Goal: Transaction & Acquisition: Book appointment/travel/reservation

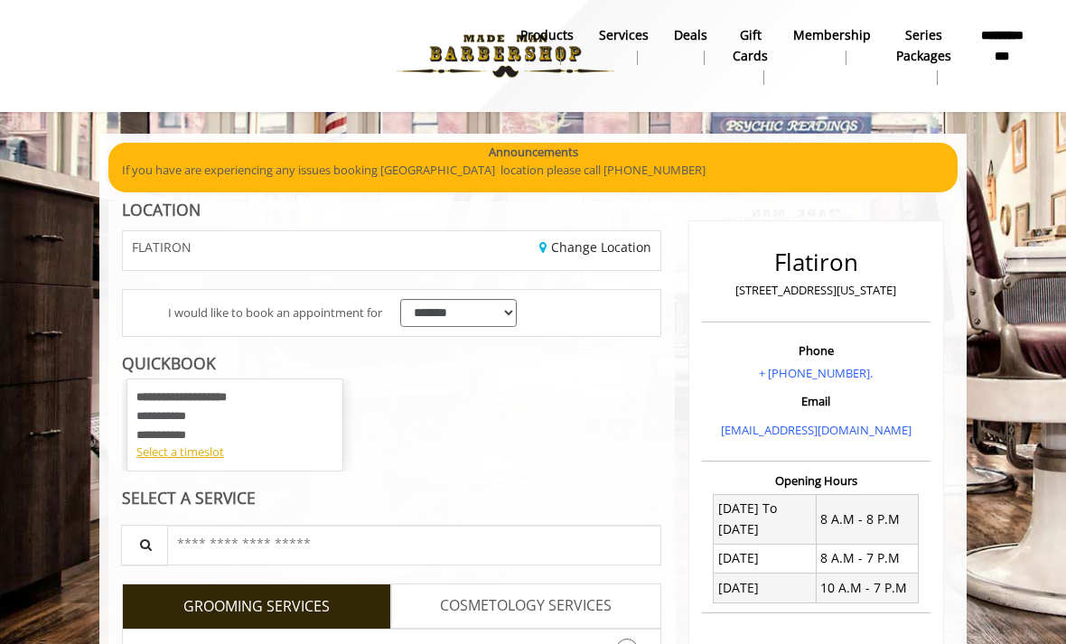
click at [273, 430] on div "**********" at bounding box center [234, 415] width 197 height 54
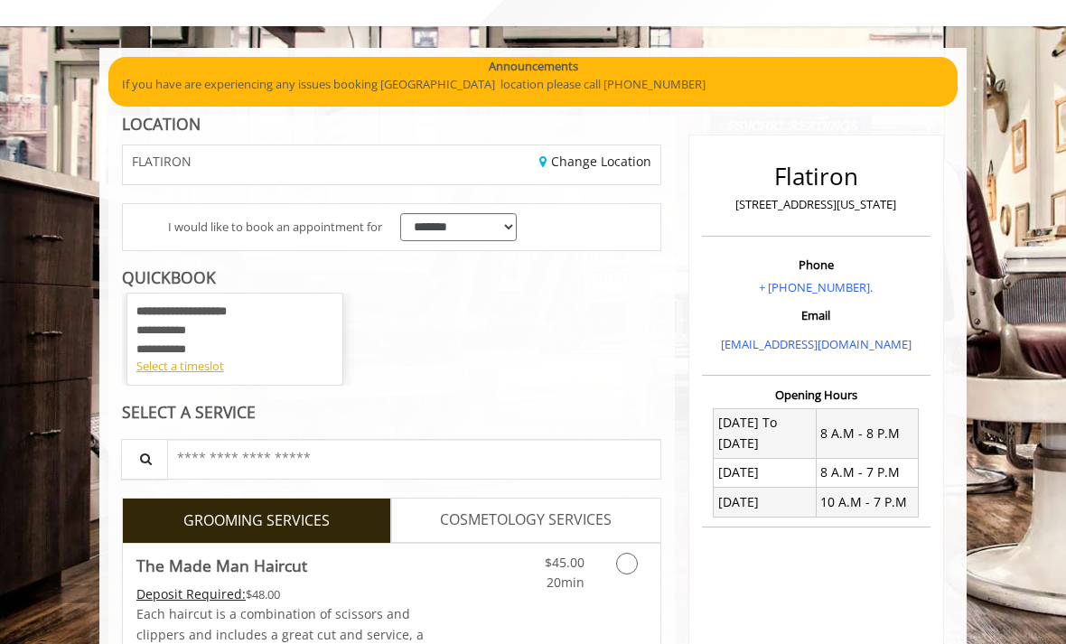
scroll to position [89, 0]
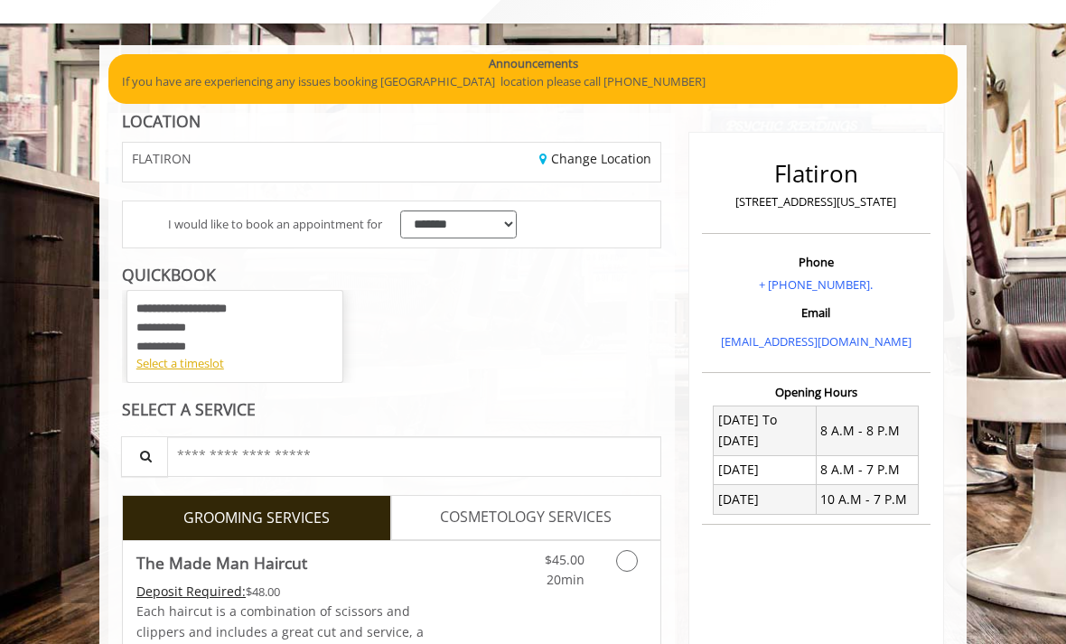
click at [200, 358] on div "Select a timeslot" at bounding box center [234, 363] width 197 height 19
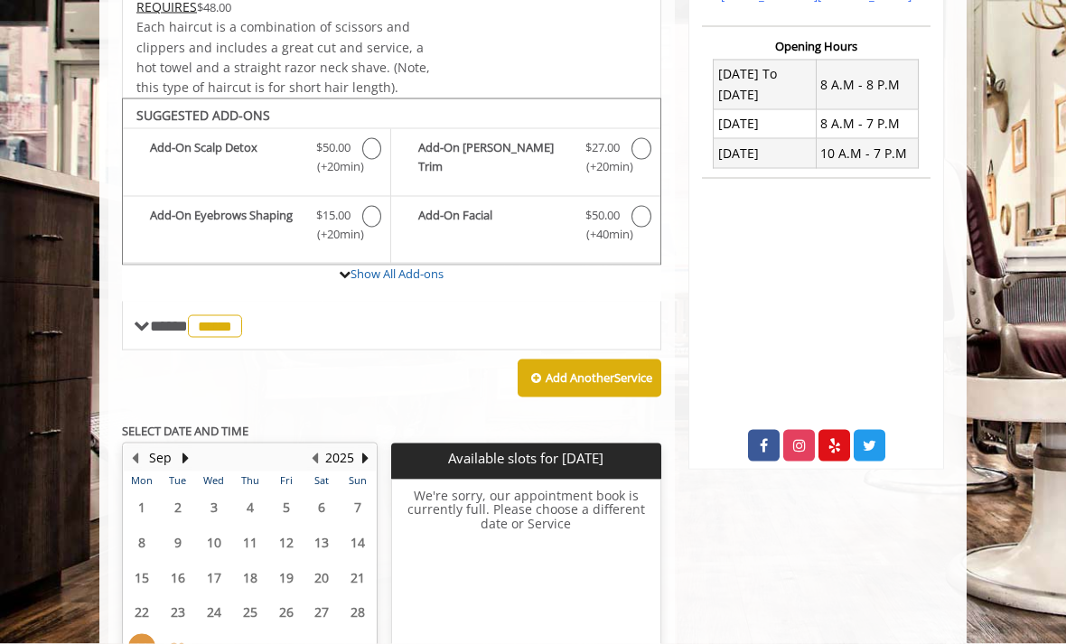
scroll to position [501, 0]
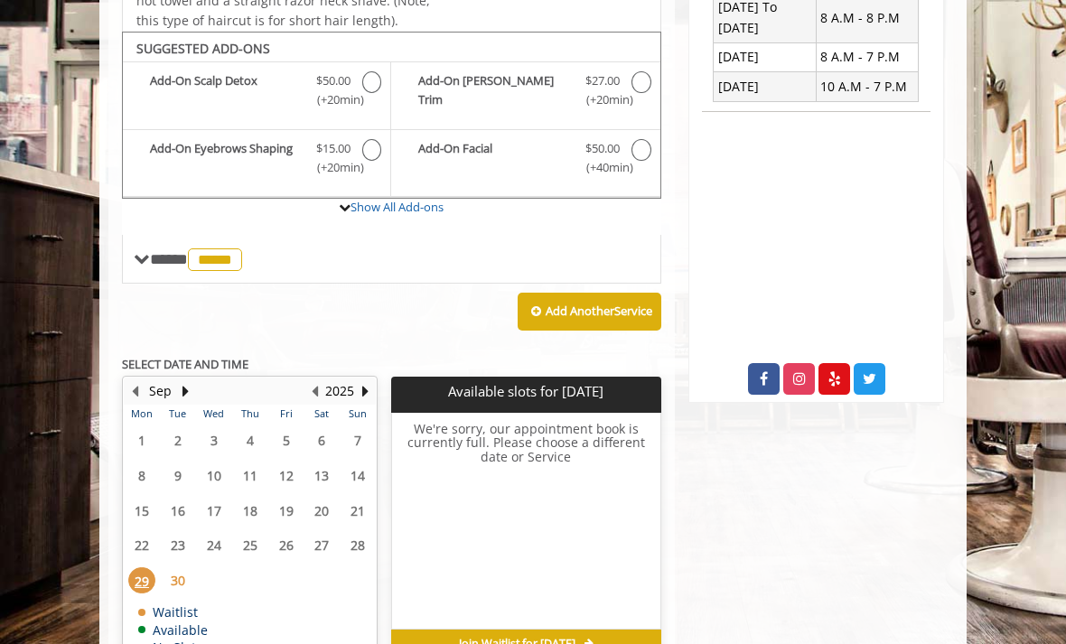
click at [182, 567] on span "30" at bounding box center [177, 580] width 27 height 26
click at [141, 568] on span "29" at bounding box center [141, 580] width 27 height 26
click at [176, 567] on span "30" at bounding box center [177, 580] width 27 height 26
click at [184, 381] on button "Next Month" at bounding box center [185, 391] width 14 height 20
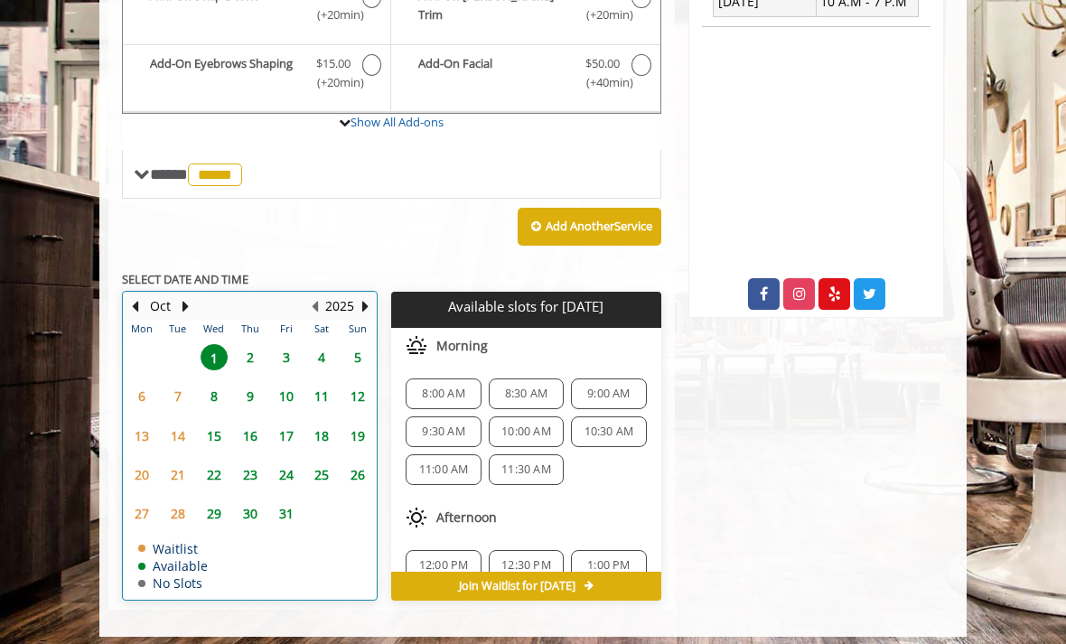
scroll to position [0, 0]
click at [538, 424] on span "10:00 AM" at bounding box center [526, 431] width 50 height 14
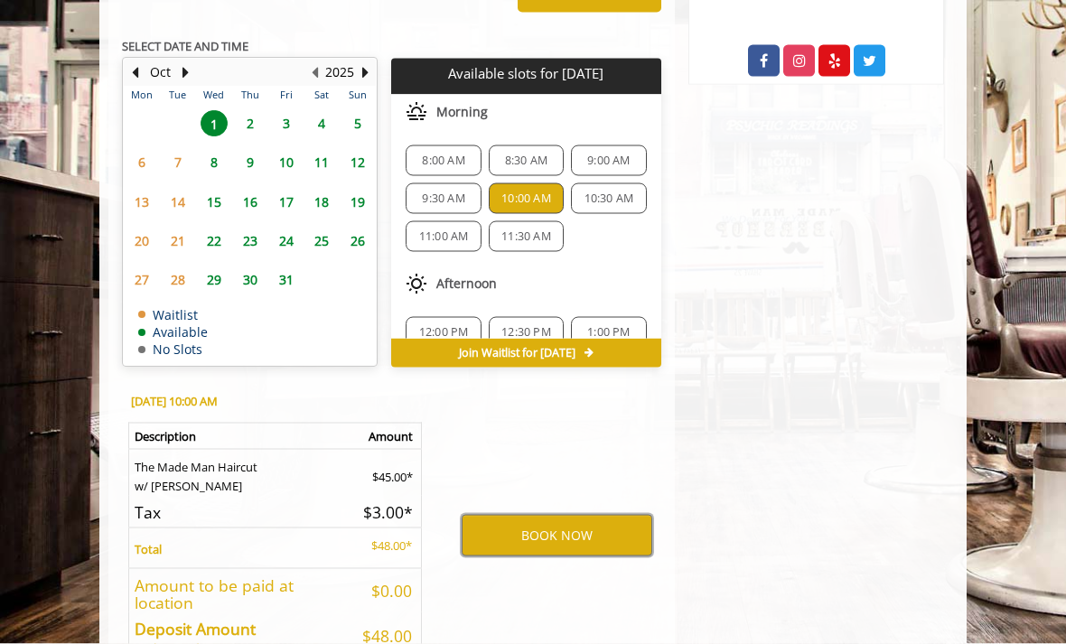
scroll to position [860, 0]
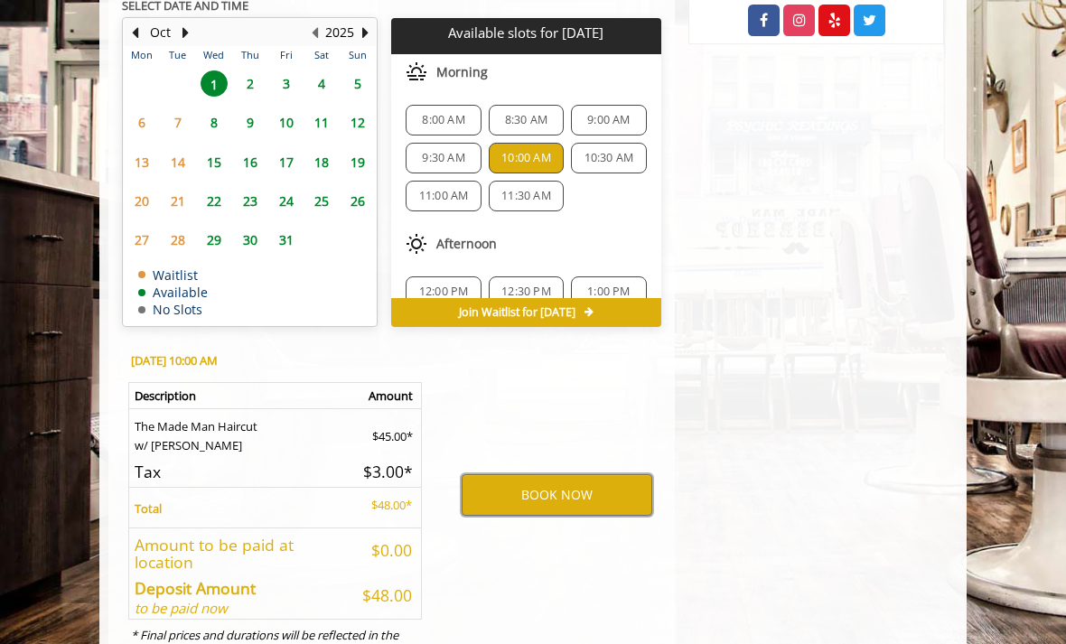
click at [546, 482] on button "BOOK NOW" at bounding box center [557, 495] width 191 height 42
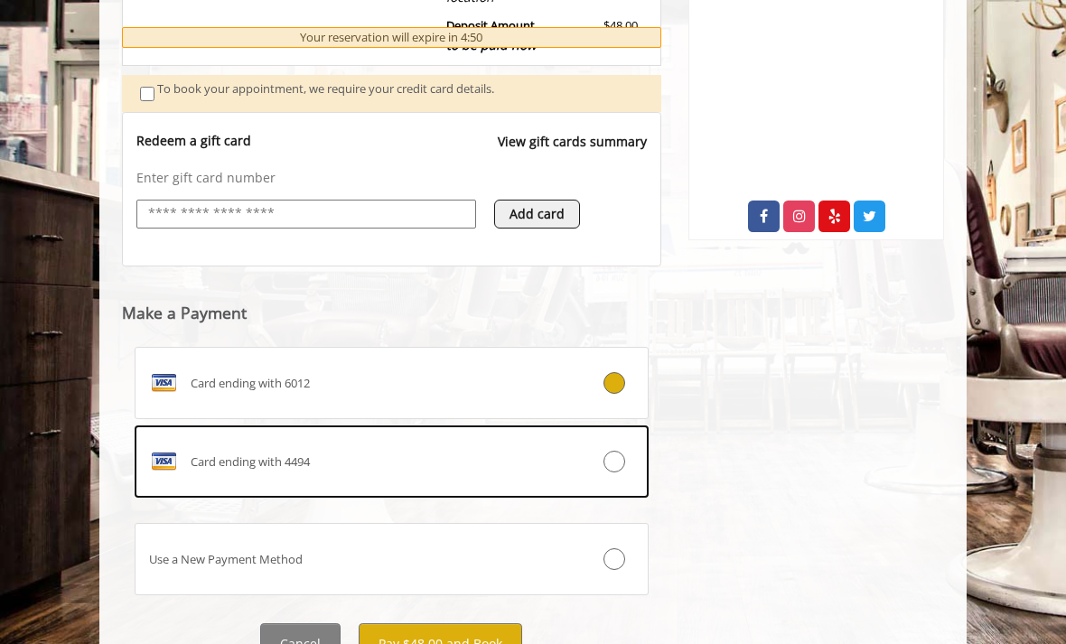
scroll to position [676, 0]
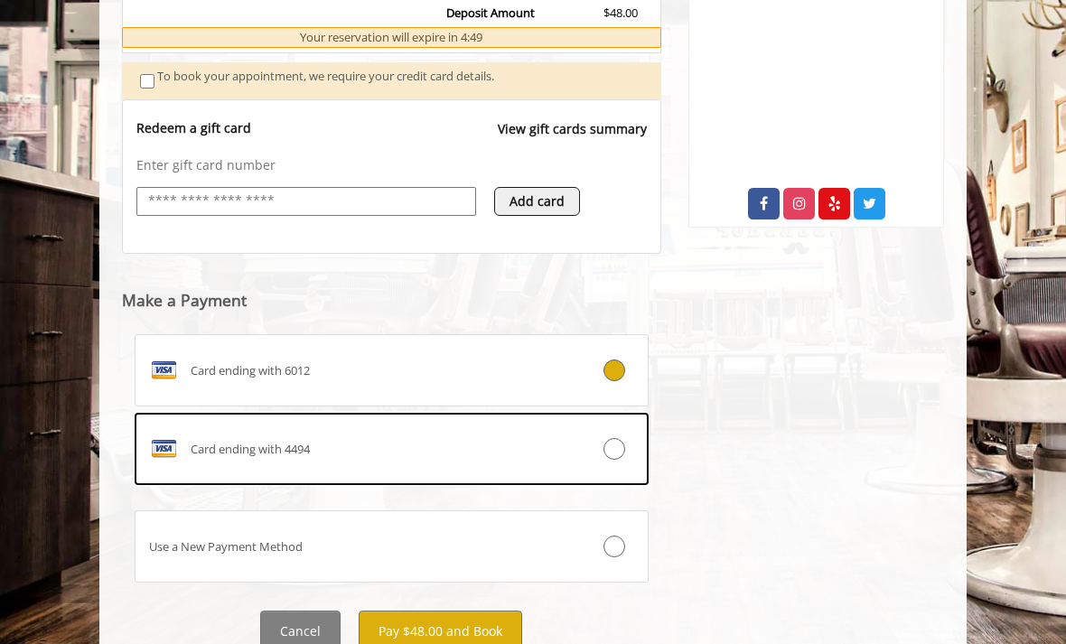
click at [285, 440] on span "Card ending with 4494" at bounding box center [250, 449] width 119 height 19
click at [463, 620] on button "Pay $48.00 and Book" at bounding box center [440, 631] width 163 height 41
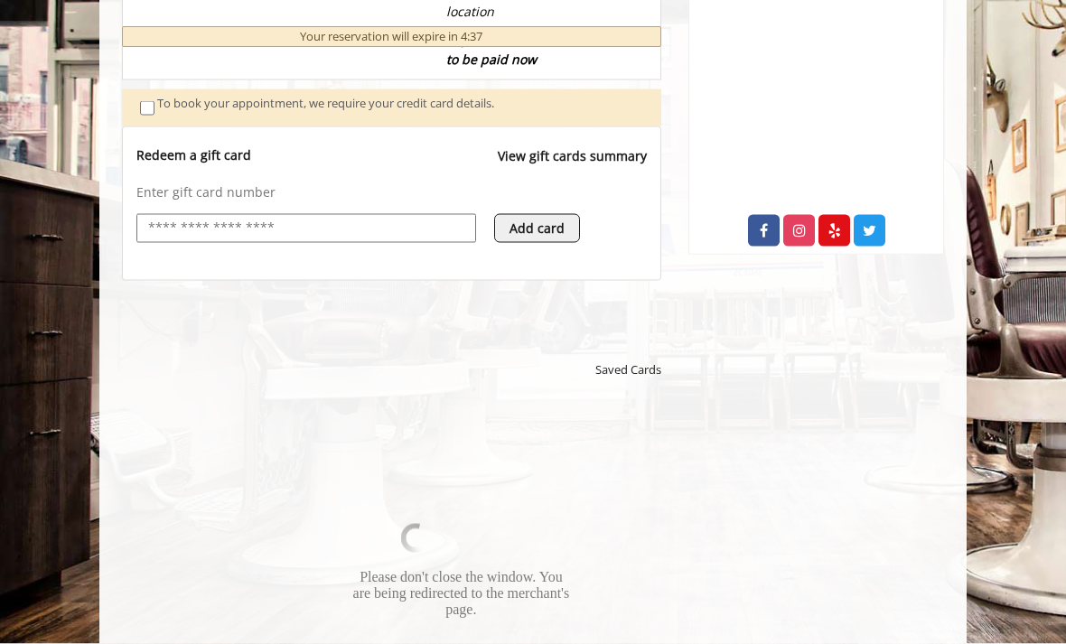
scroll to position [650, 0]
